Goal: Transaction & Acquisition: Download file/media

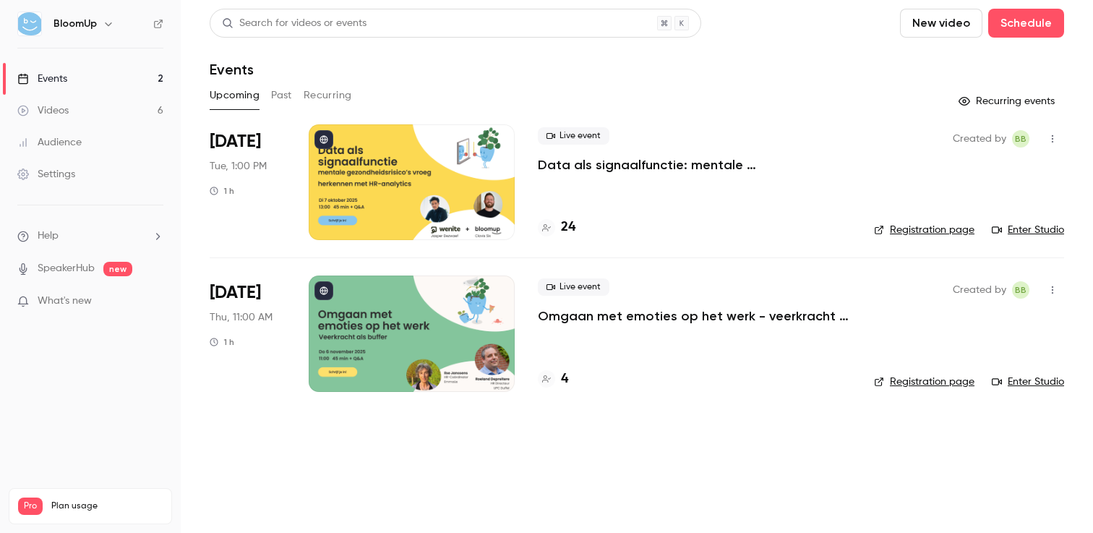
click at [289, 92] on button "Past" at bounding box center [281, 95] width 21 height 23
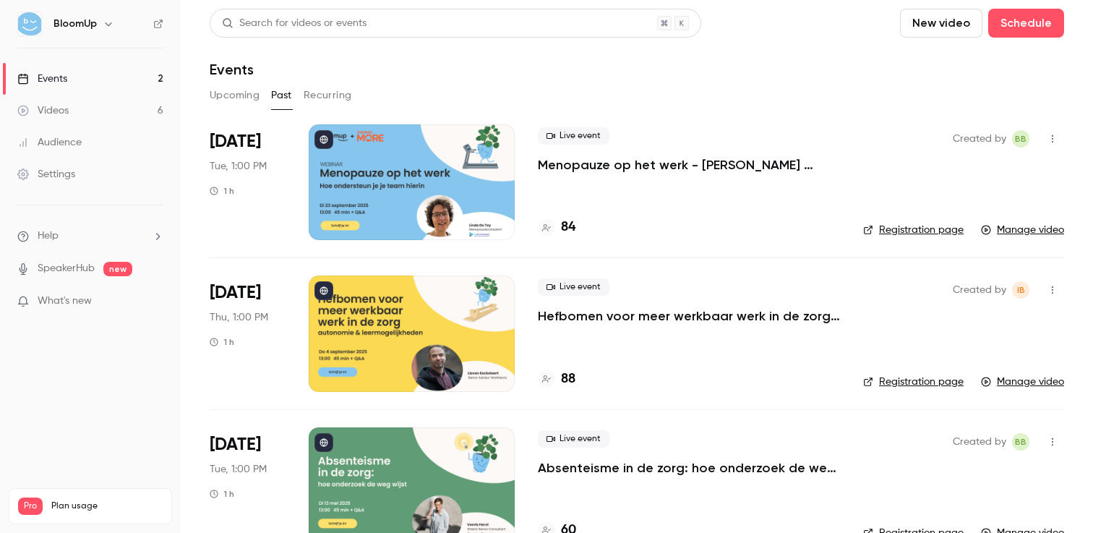
click at [625, 157] on p "Menopauze op het werk - [PERSON_NAME] ondersteun je je team hierin" at bounding box center [689, 164] width 302 height 17
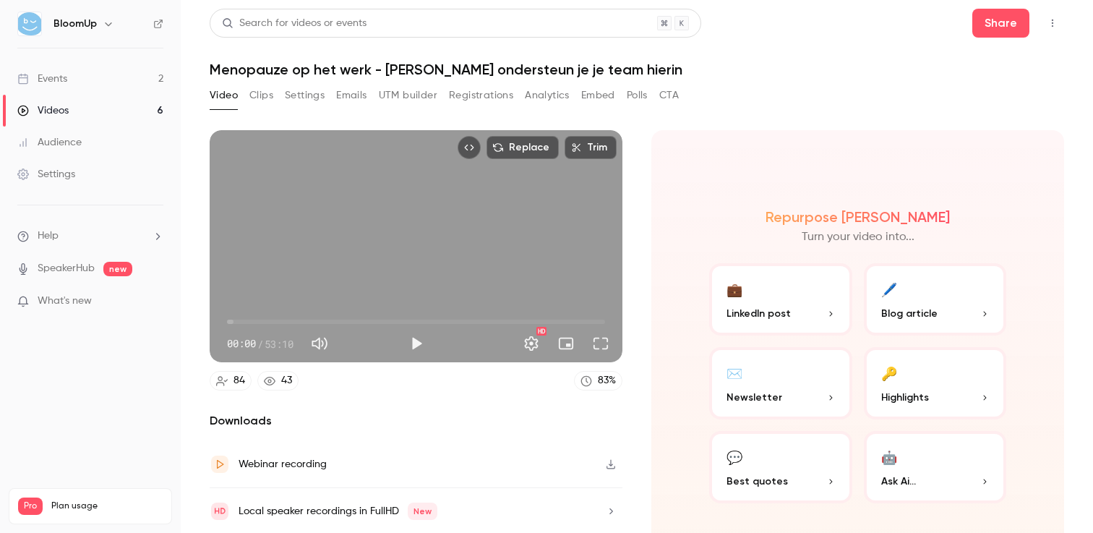
click at [543, 95] on button "Analytics" at bounding box center [547, 95] width 45 height 23
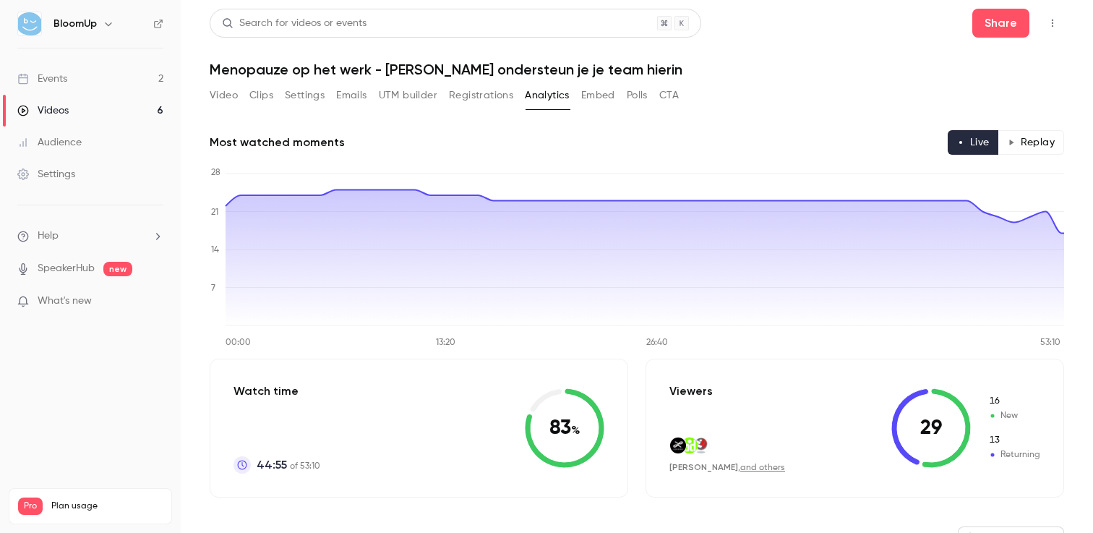
click at [484, 93] on button "Registrations" at bounding box center [481, 95] width 64 height 23
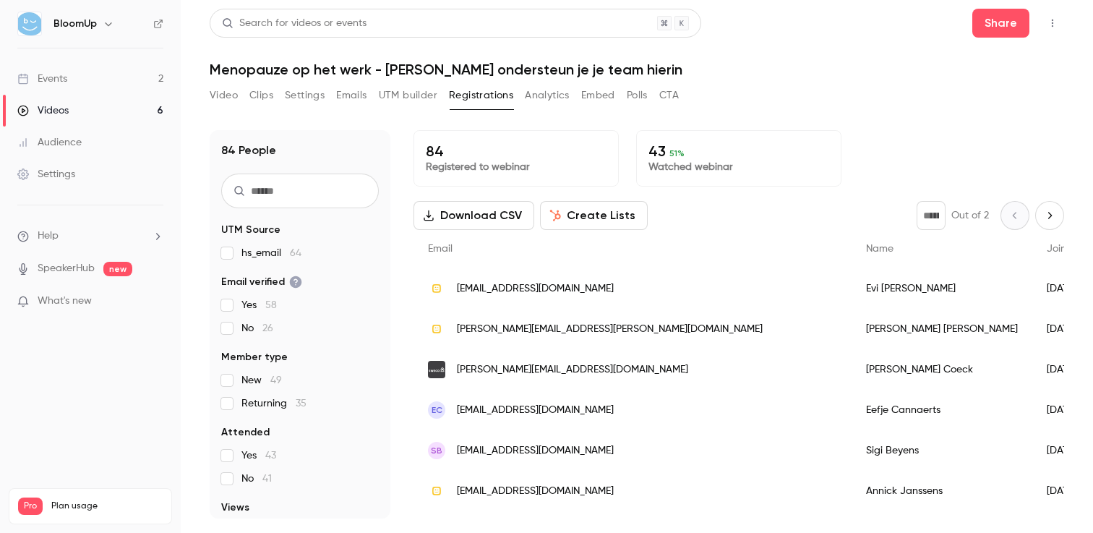
click at [505, 219] on button "Download CSV" at bounding box center [474, 215] width 121 height 29
click at [900, 89] on div "Video Clips Settings Emails UTM builder Registrations Analytics Embed Polls CTA" at bounding box center [637, 98] width 855 height 29
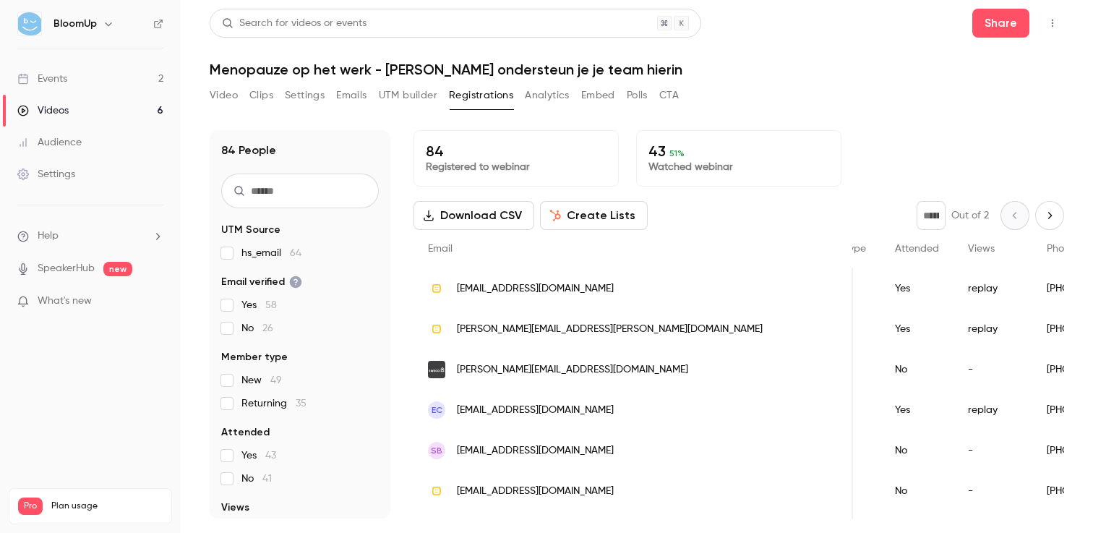
click at [108, 77] on link "Events 2" at bounding box center [90, 79] width 181 height 32
